Goal: Task Accomplishment & Management: Manage account settings

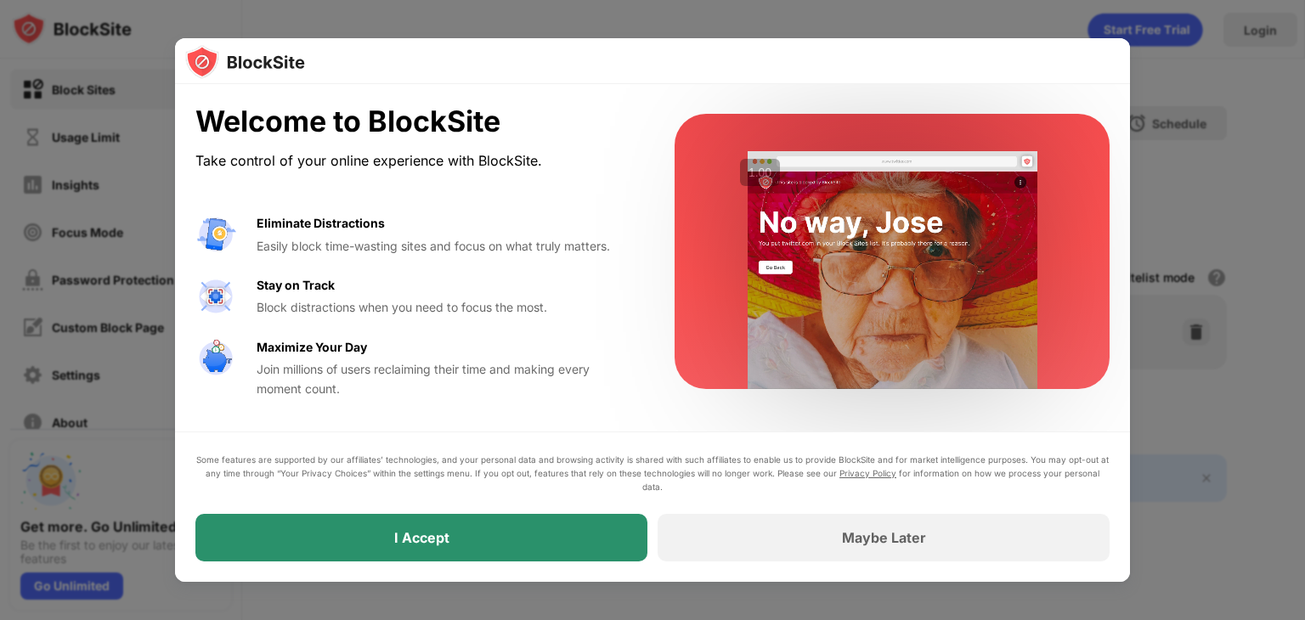
click at [548, 542] on div "I Accept" at bounding box center [421, 538] width 452 height 48
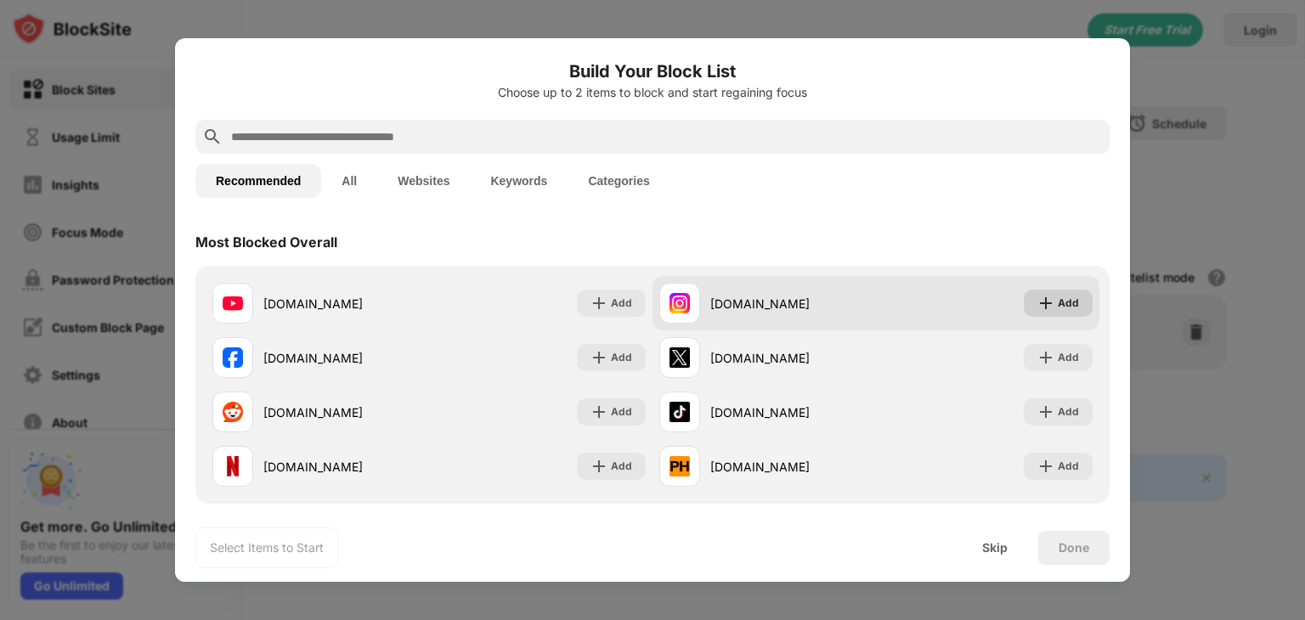
click at [1040, 302] on img at bounding box center [1045, 303] width 17 height 17
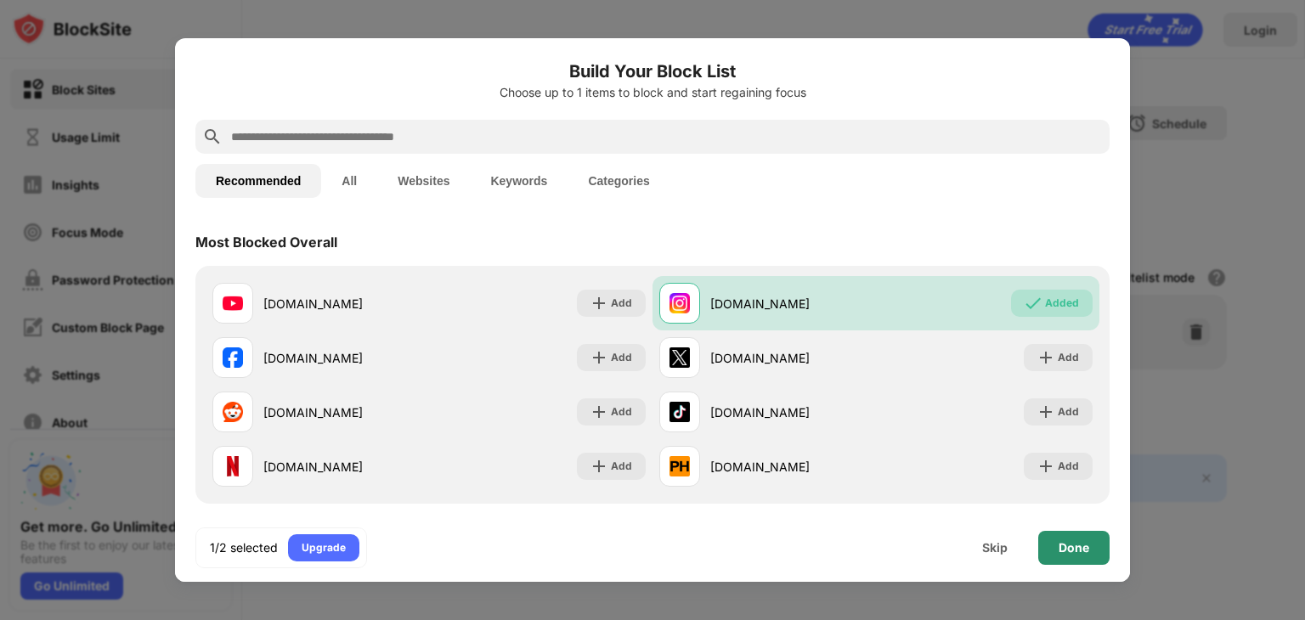
click at [1060, 547] on div "Done" at bounding box center [1073, 548] width 31 height 14
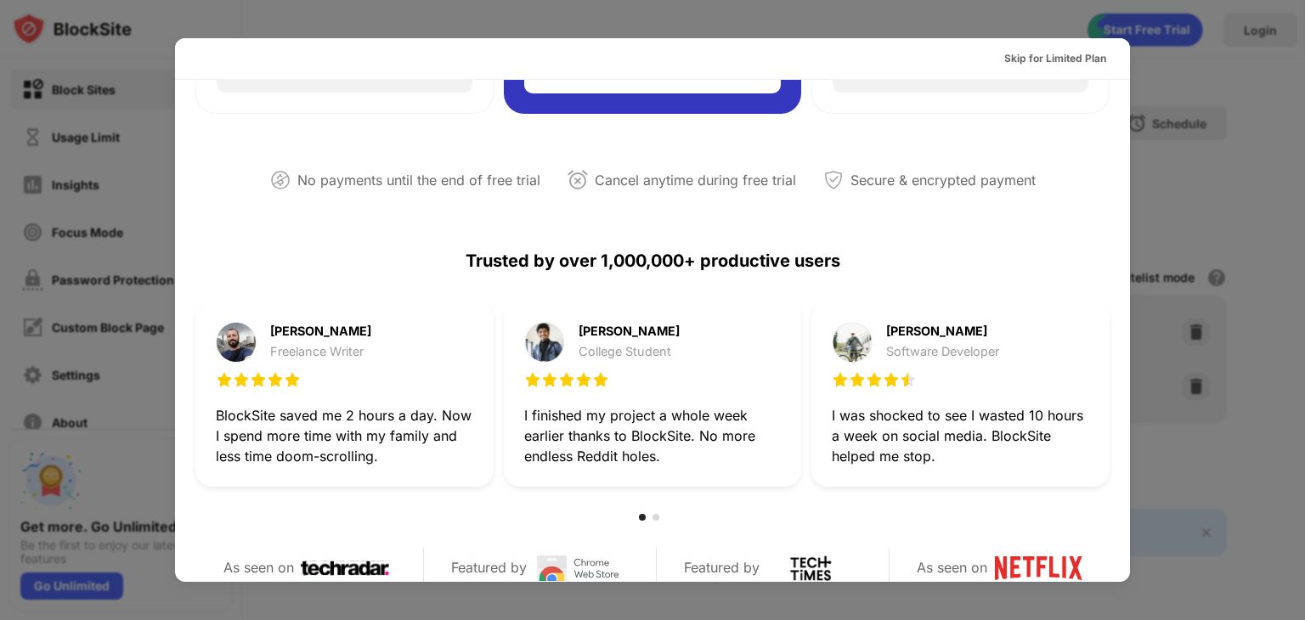
scroll to position [828, 0]
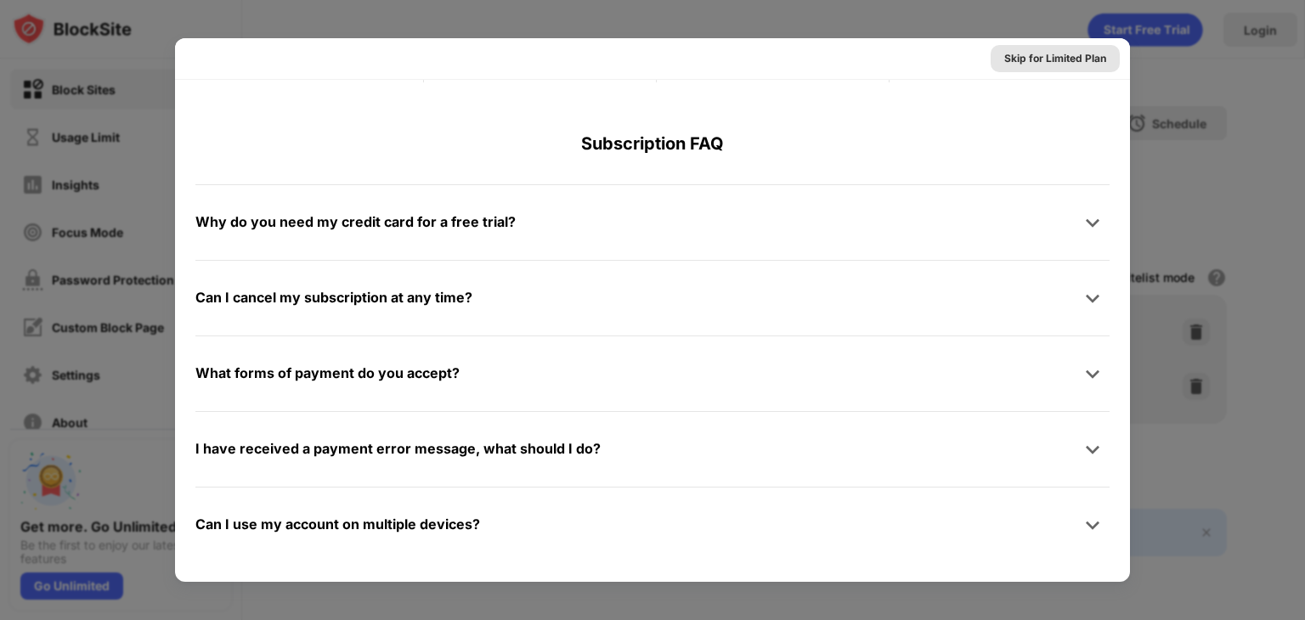
click at [1012, 61] on div "Skip for Limited Plan" at bounding box center [1055, 58] width 102 height 17
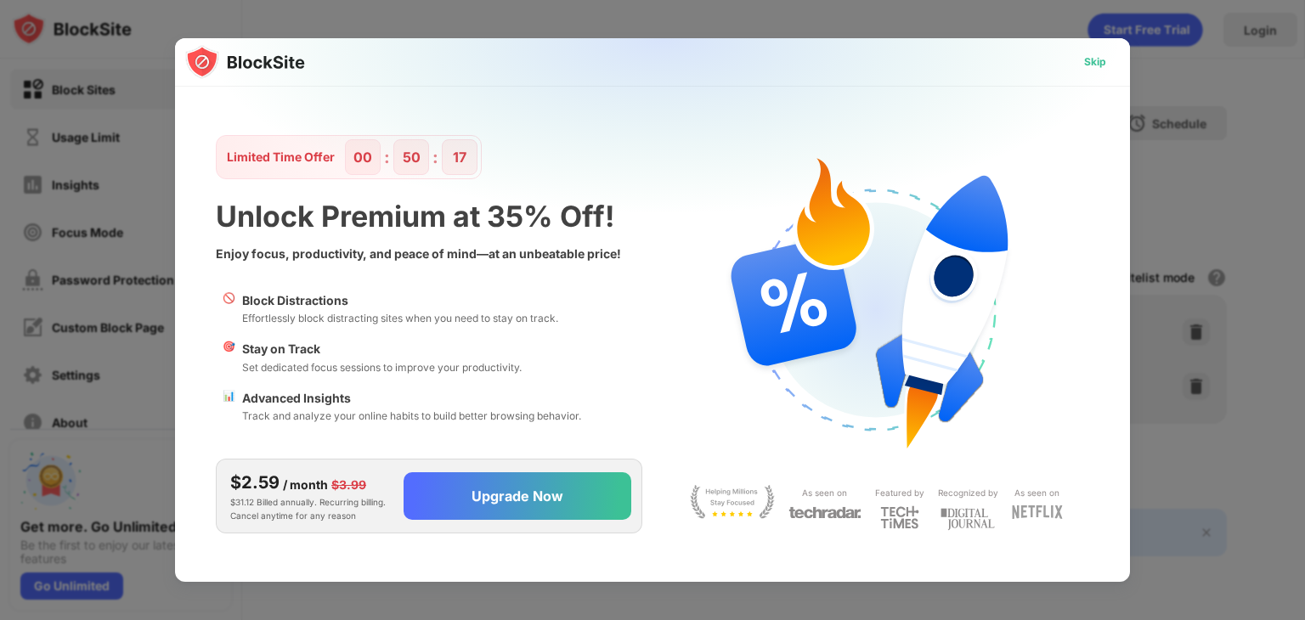
click at [1095, 59] on div "Skip" at bounding box center [1095, 62] width 22 height 17
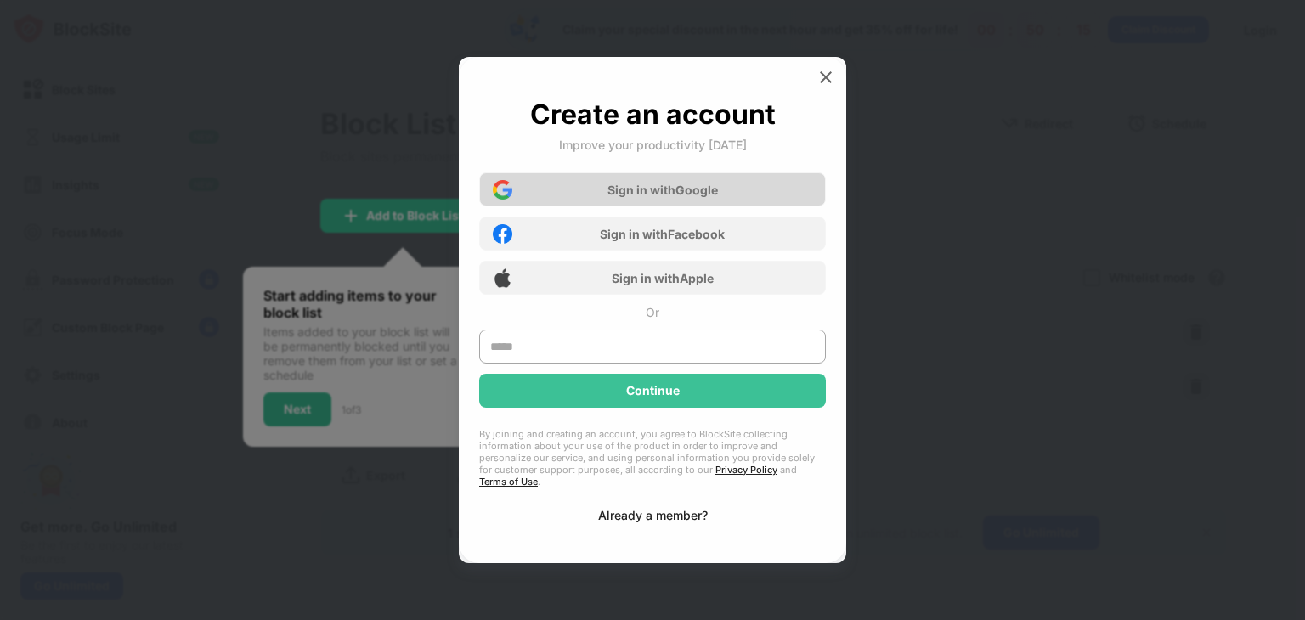
click at [747, 180] on div "Sign in with Google" at bounding box center [652, 189] width 347 height 34
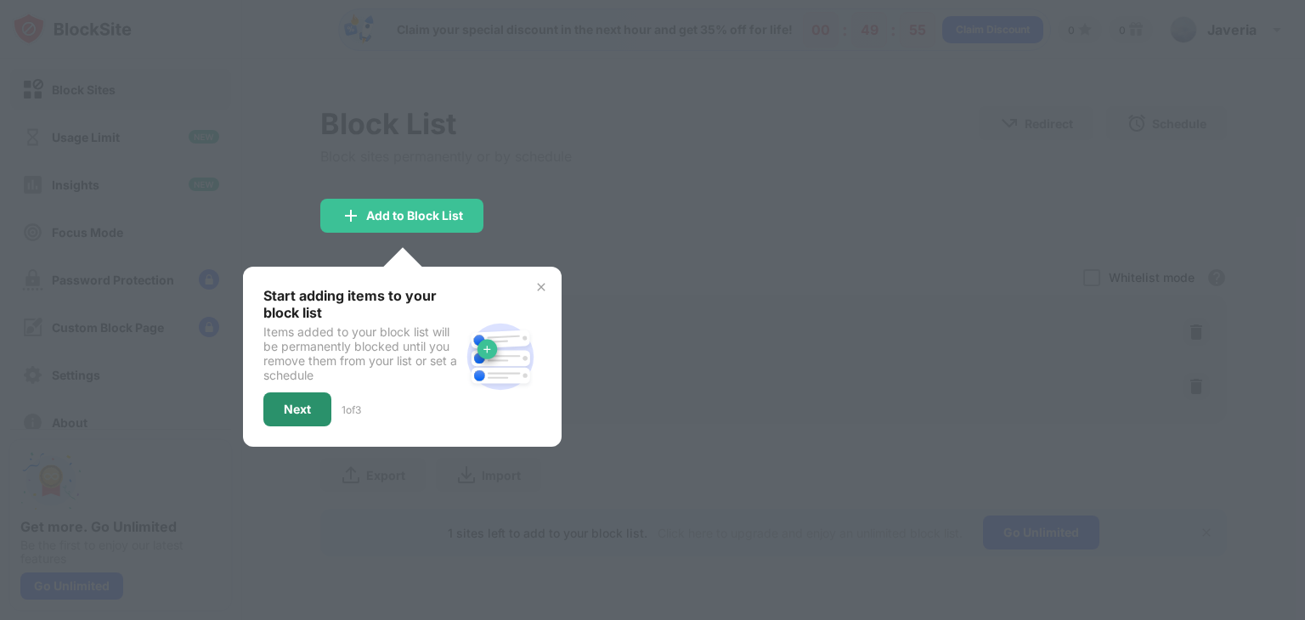
click at [296, 392] on div "Next" at bounding box center [297, 409] width 68 height 34
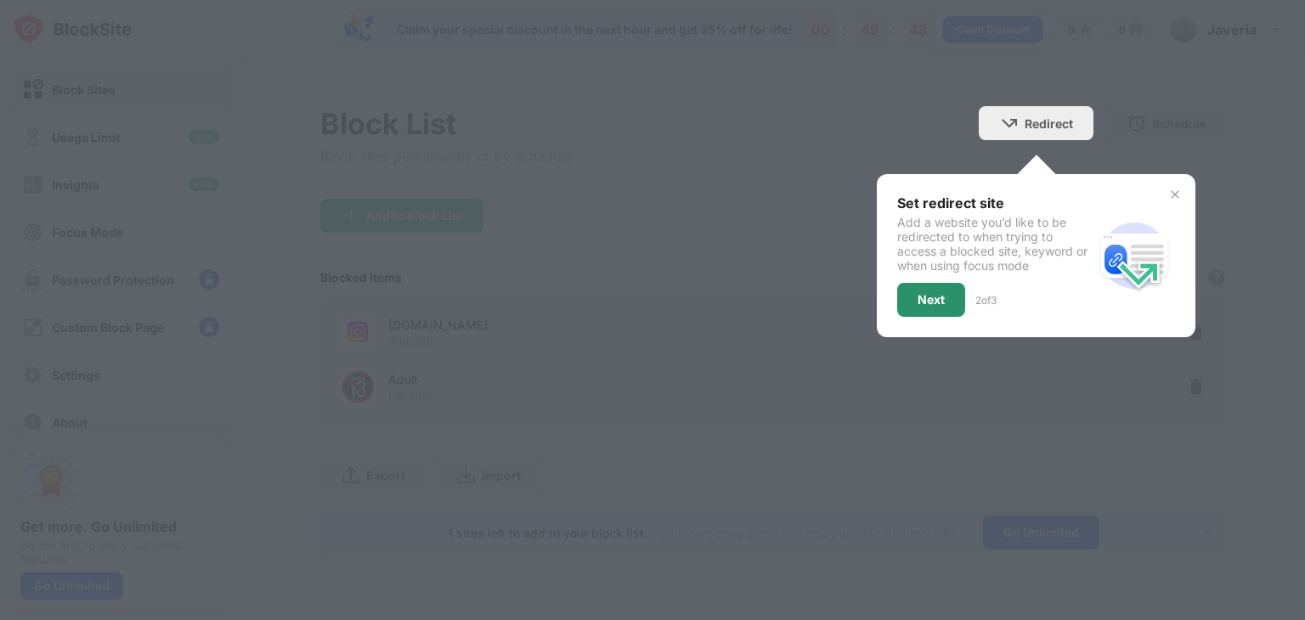
click at [926, 298] on div "Next" at bounding box center [930, 300] width 27 height 14
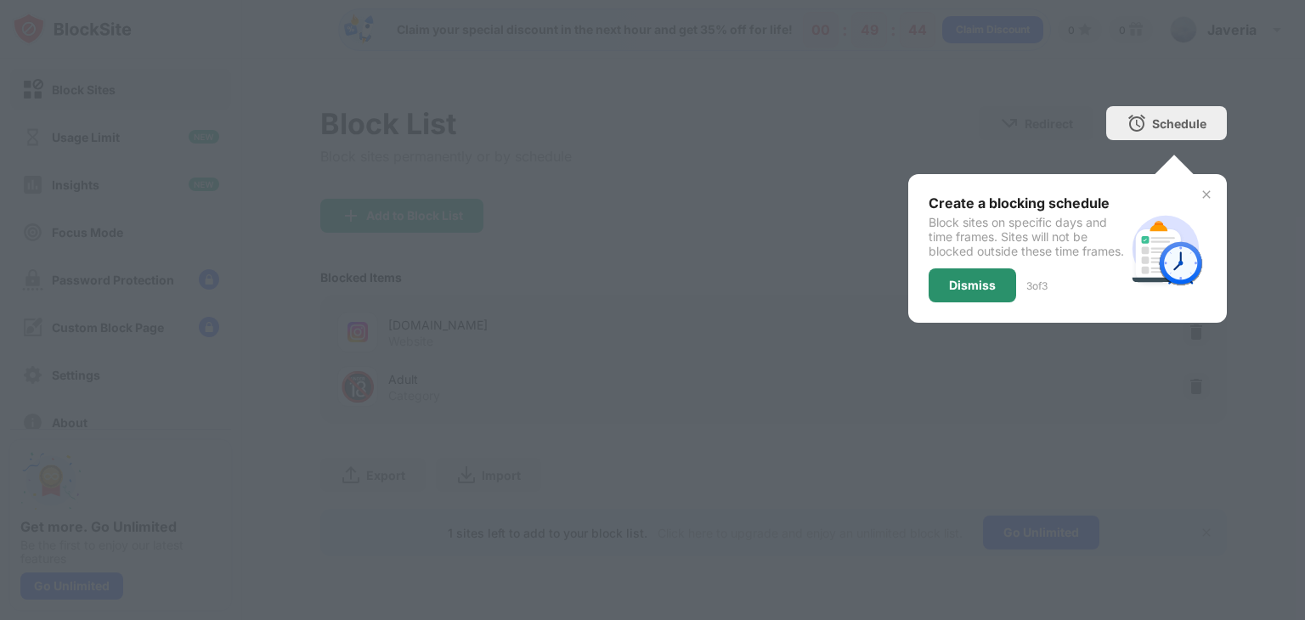
click at [971, 287] on div "Dismiss" at bounding box center [971, 285] width 87 height 34
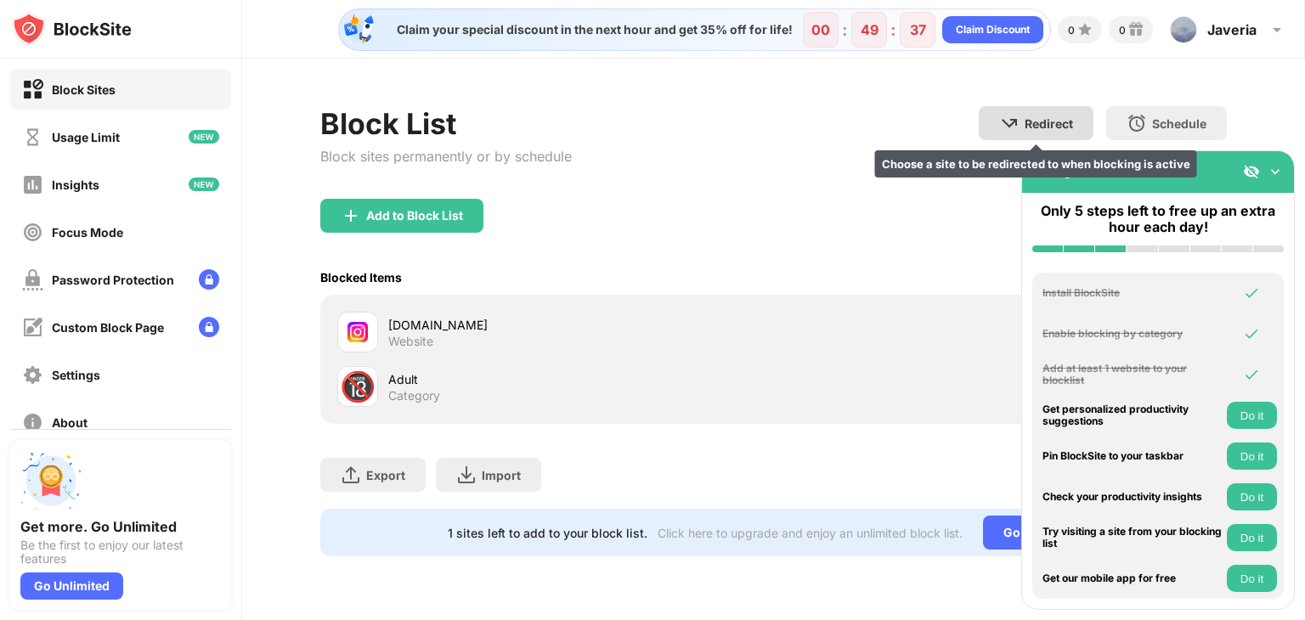
click at [1085, 127] on div "Redirect Choose a site to be redirected to when blocking is active" at bounding box center [1035, 123] width 115 height 34
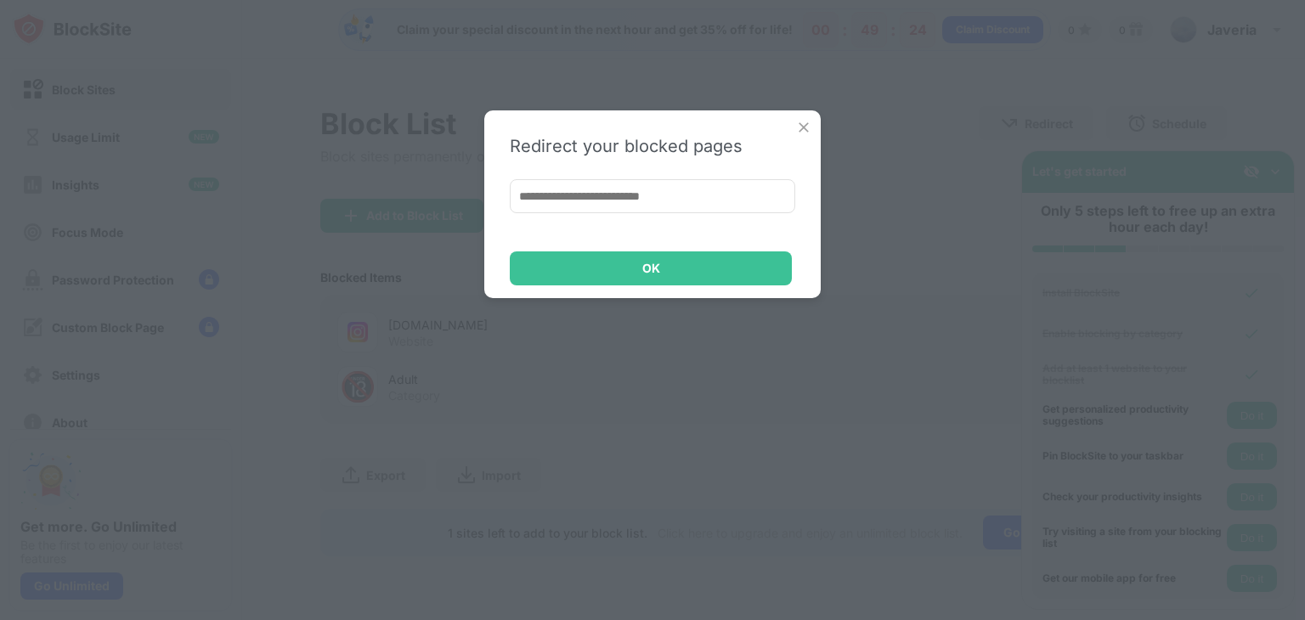
click at [803, 125] on img at bounding box center [803, 127] width 17 height 17
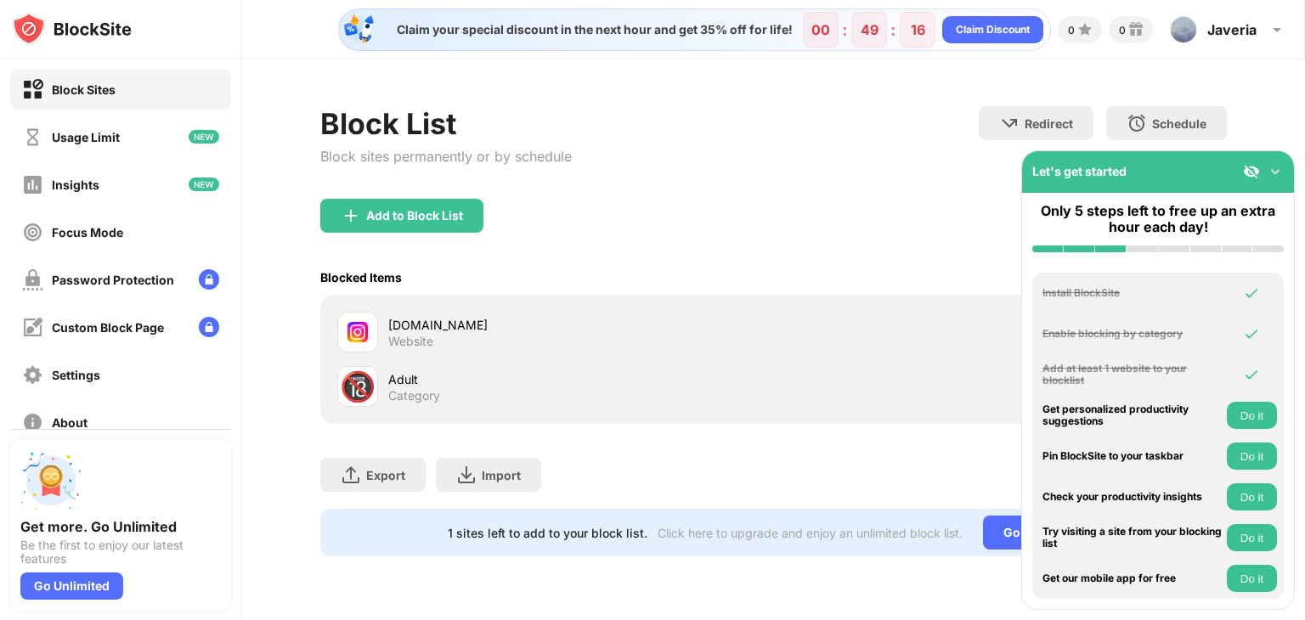
click at [1281, 167] on img at bounding box center [1274, 171] width 17 height 17
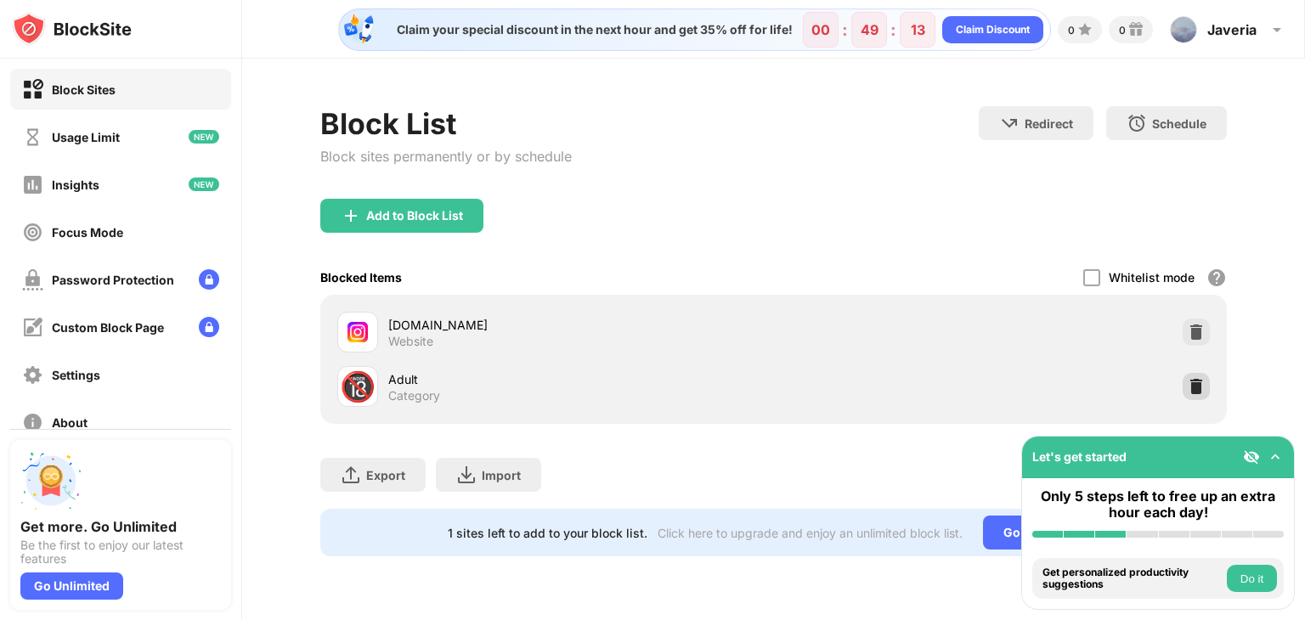
click at [1198, 386] on img at bounding box center [1195, 386] width 17 height 17
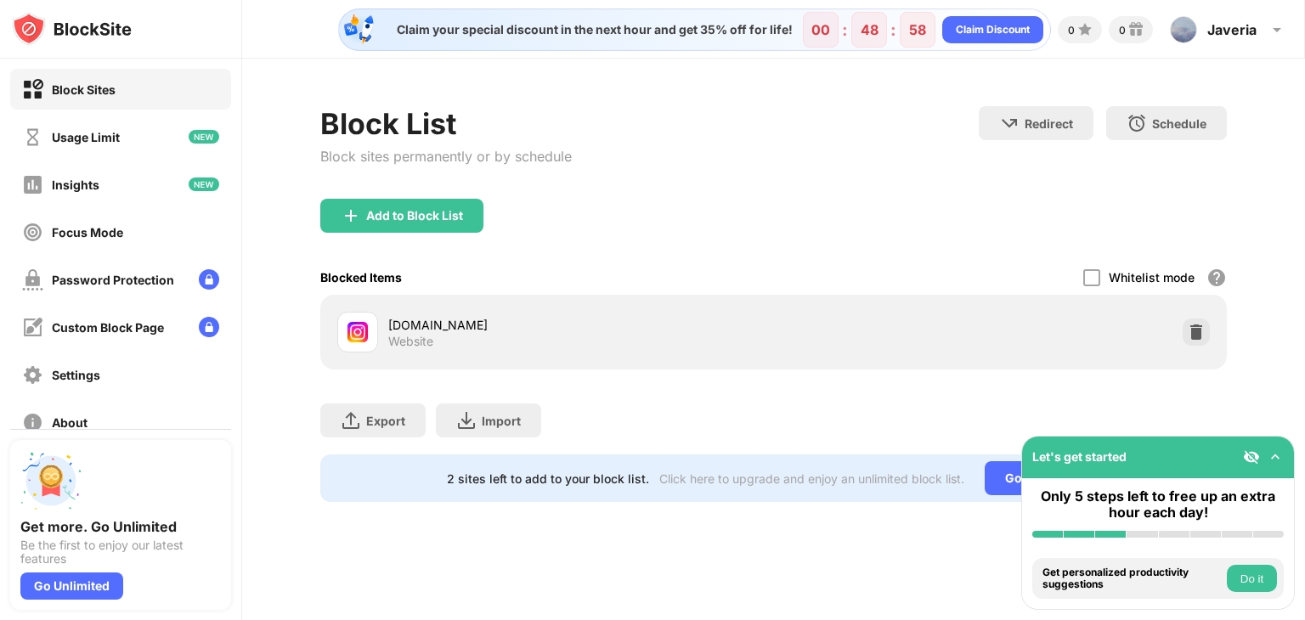
click at [786, 223] on div "Add to Block List" at bounding box center [773, 229] width 906 height 61
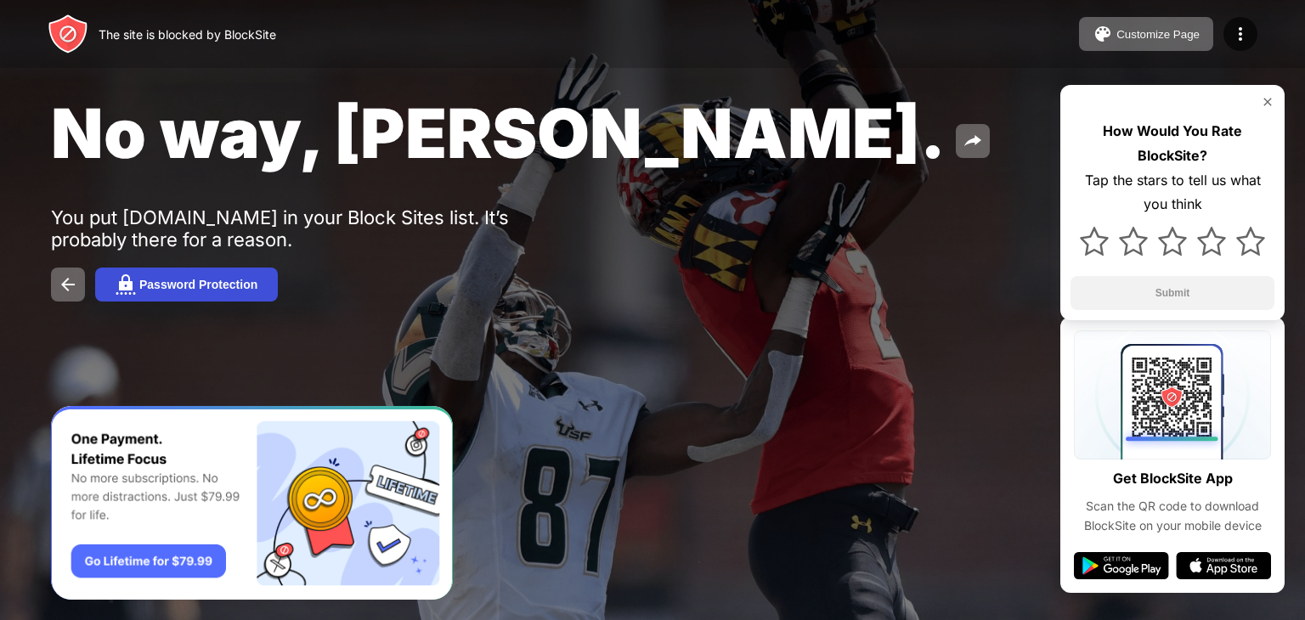
click at [187, 291] on div "Password Protection" at bounding box center [198, 285] width 118 height 14
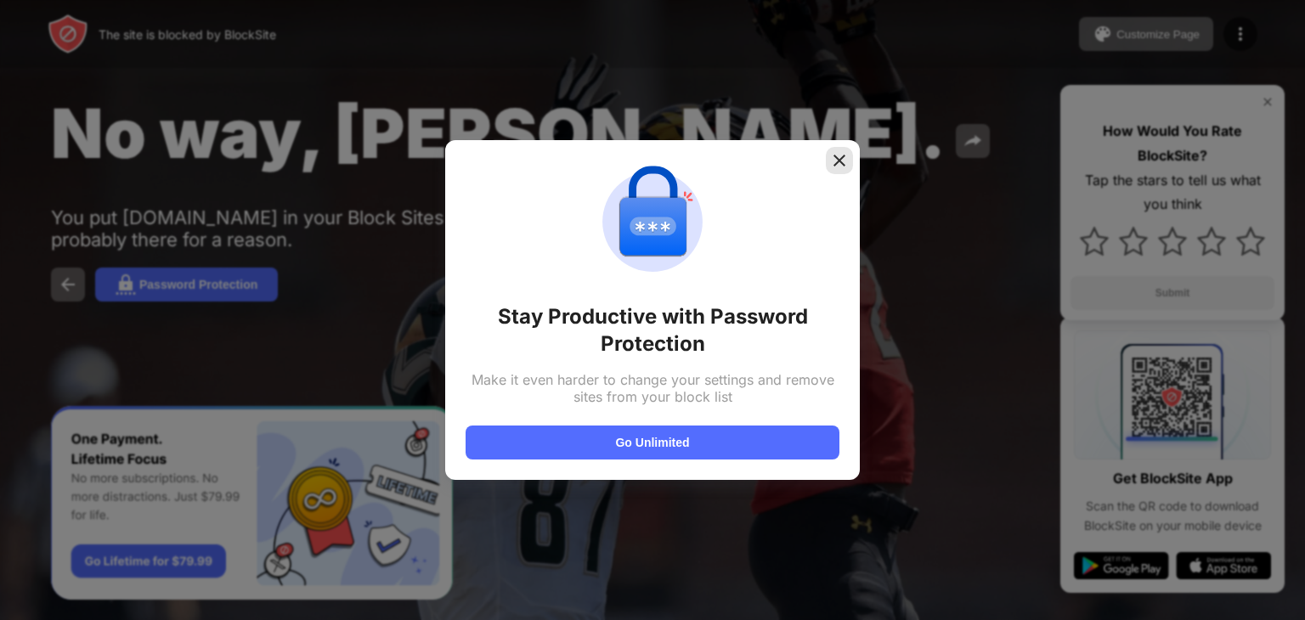
click at [832, 161] on img at bounding box center [839, 160] width 17 height 17
